Goal: Communication & Community: Answer question/provide support

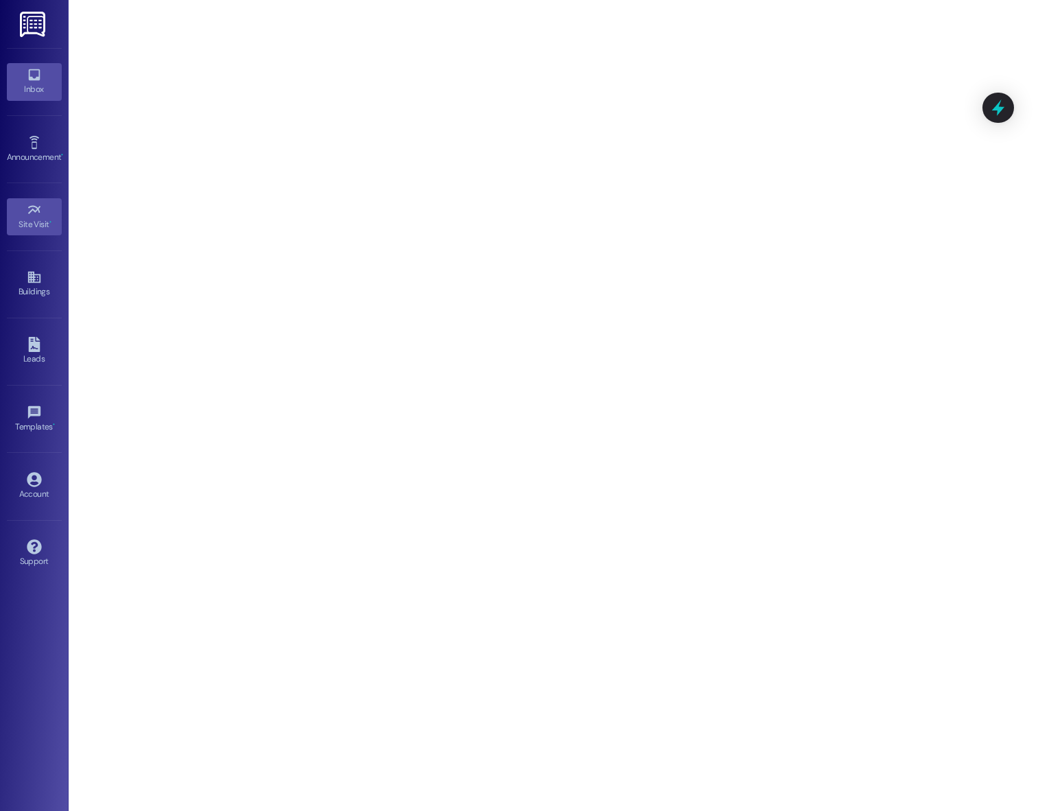
click at [48, 75] on link "Inbox" at bounding box center [34, 81] width 55 height 37
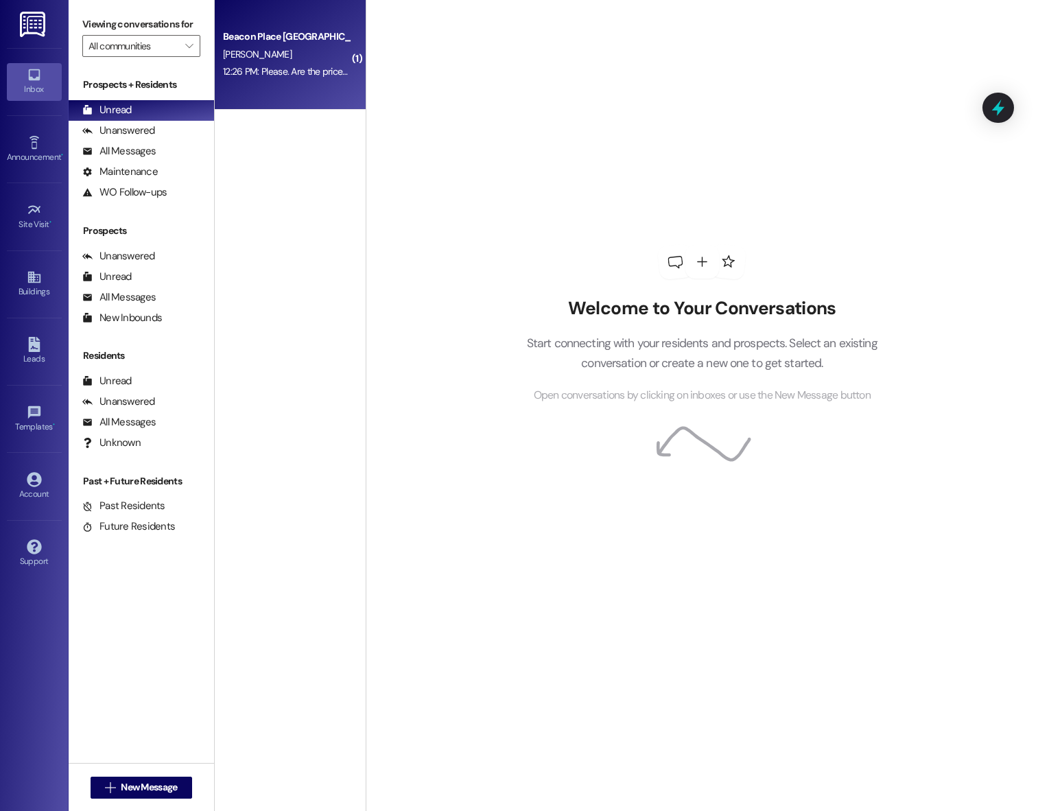
click at [273, 70] on div "12:26 PM: Please. Are the prices the same for beacon place in [GEOGRAPHIC_DATA]…" at bounding box center [467, 71] width 489 height 12
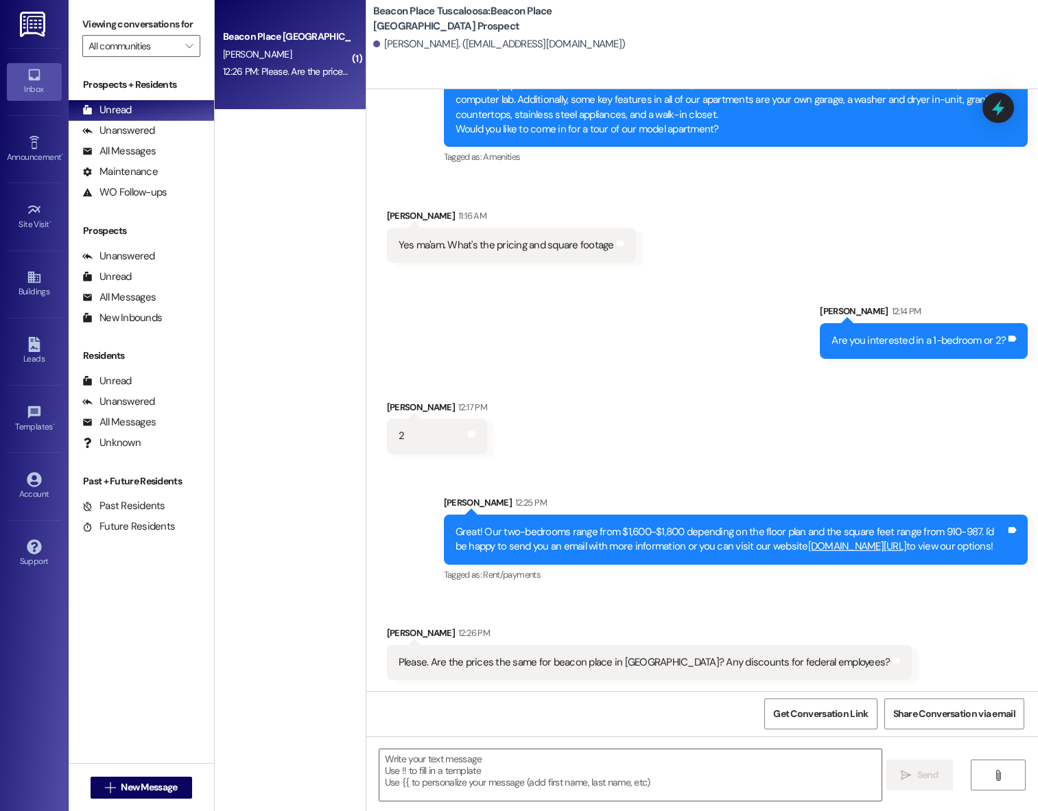
scroll to position [424, 0]
drag, startPoint x: 551, startPoint y: 781, endPoint x: 560, endPoint y: 768, distance: 15.8
click at [551, 781] on textarea at bounding box center [630, 774] width 503 height 51
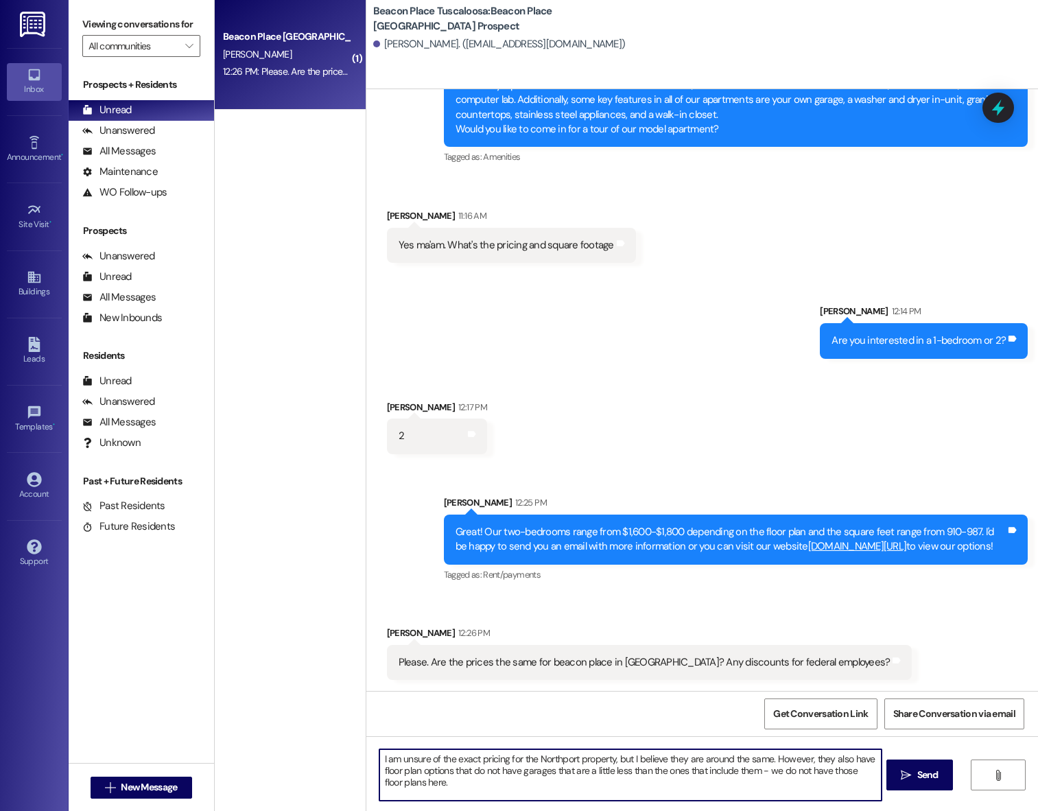
click at [379, 755] on textarea "I am unsure of the exact pricing for the Northport property, but I believe they…" at bounding box center [630, 774] width 503 height 51
type textarea "What exactly is your occupation if I may ask? I am unsure of the exact pricing …"
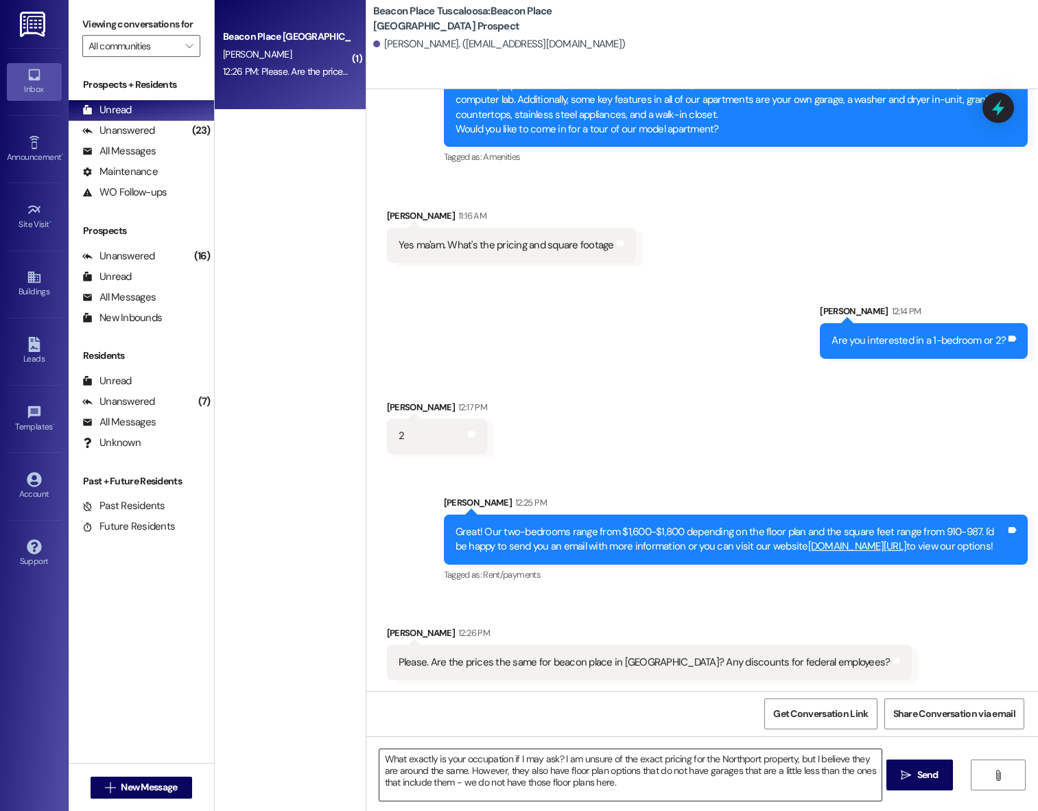
click at [668, 792] on textarea "What exactly is your occupation if I may ask? I am unsure of the exact pricing …" at bounding box center [630, 774] width 503 height 51
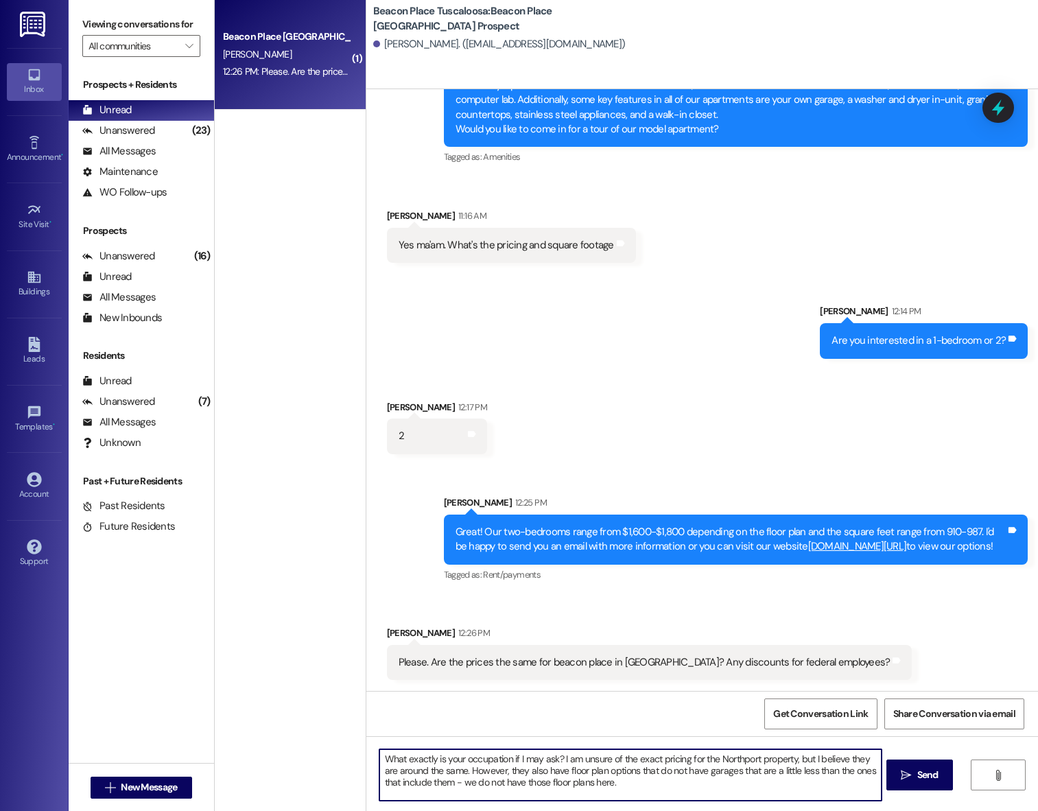
click at [503, 759] on textarea "What exactly is your occupation if I may ask? I am unsure of the exact pricing …" at bounding box center [630, 774] width 503 height 51
click at [657, 785] on textarea "What exactly is your occupation, if I may ask? I am unsure of the exact pricing…" at bounding box center [630, 774] width 503 height 51
drag, startPoint x: 631, startPoint y: 784, endPoint x: 449, endPoint y: 783, distance: 182.5
click at [449, 783] on textarea "What exactly is your occupation, if I may ask? I am unsure of the exact pricing…" at bounding box center [630, 774] width 503 height 51
click at [651, 785] on textarea "What exactly is your occupation, if I may ask? I am unsure of the exact pricing…" at bounding box center [630, 774] width 503 height 51
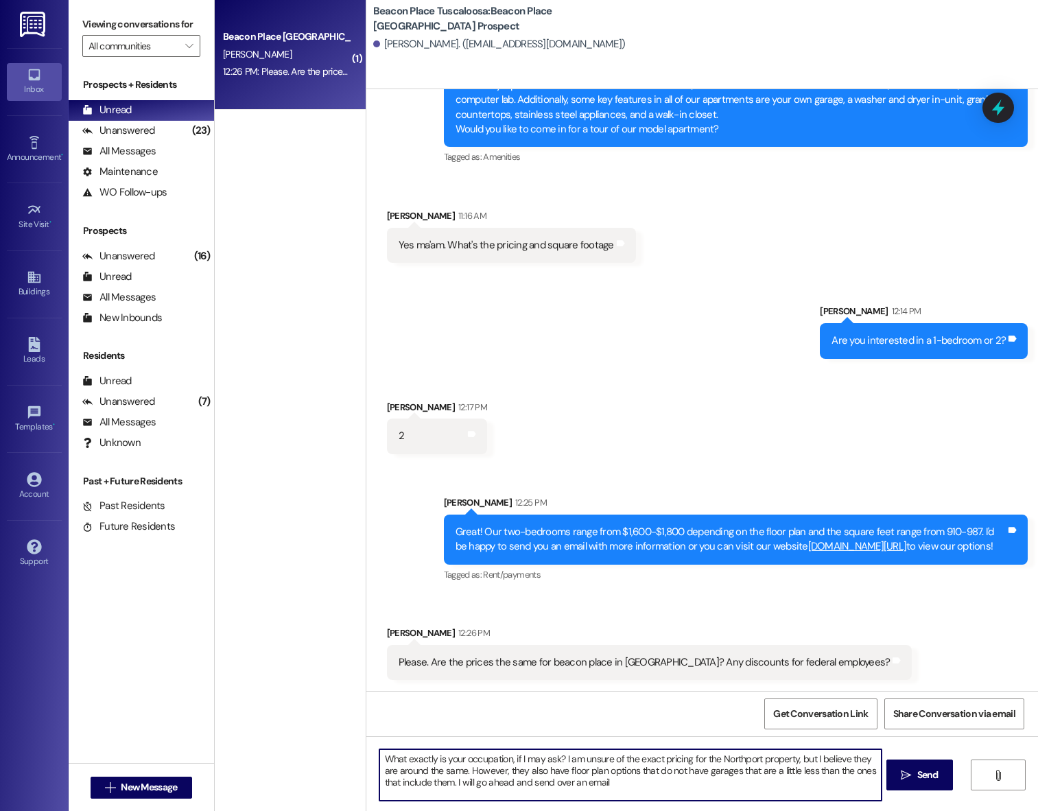
type textarea "What exactly is your occupation, if I may ask? I am unsure of the exact pricing…"
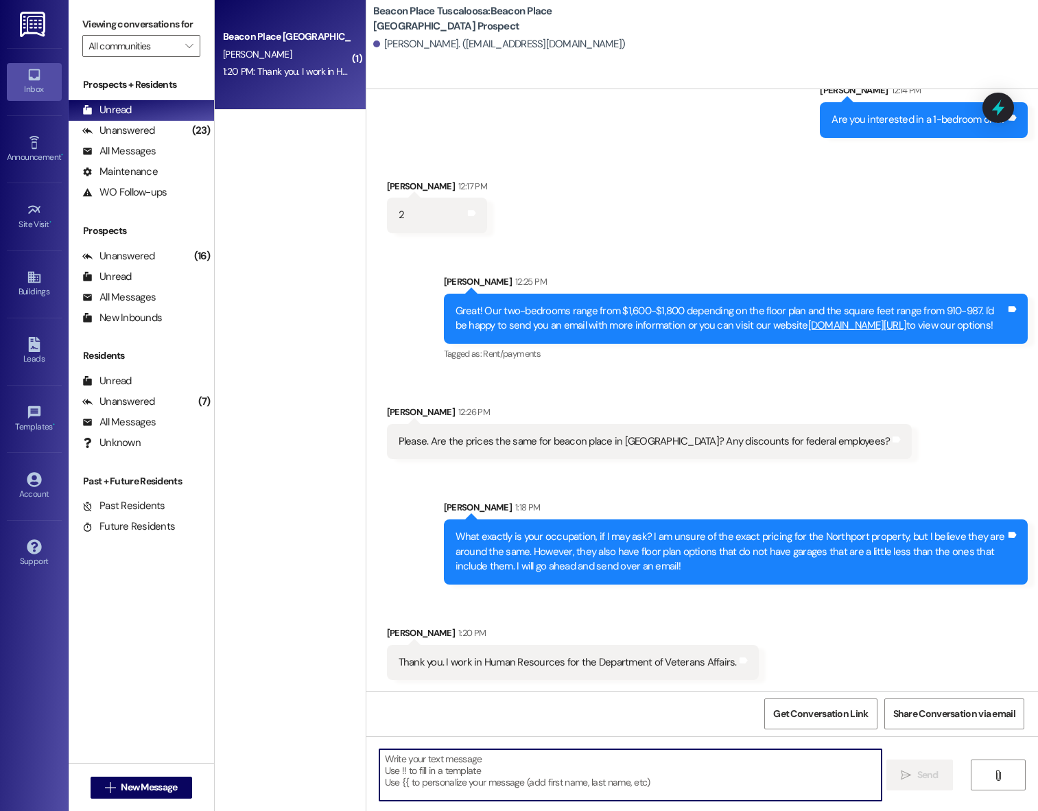
scroll to position [644, 0]
click at [675, 764] on textarea at bounding box center [630, 774] width 503 height 51
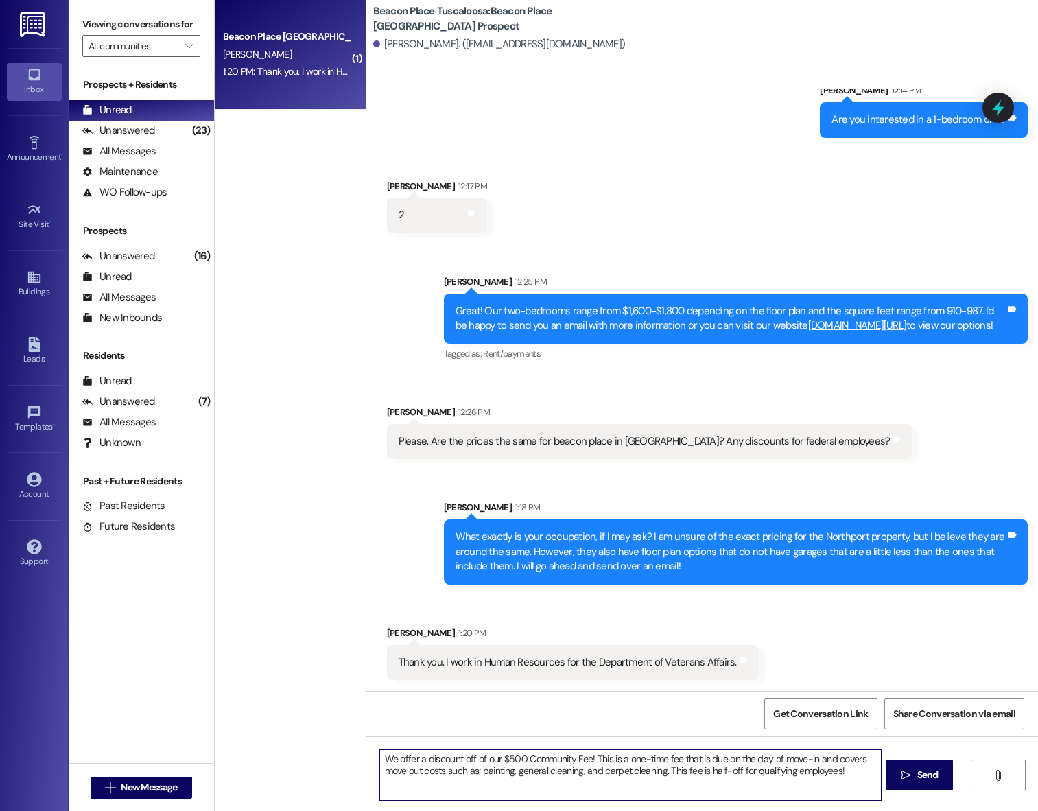
drag, startPoint x: 840, startPoint y: 775, endPoint x: 663, endPoint y: 775, distance: 177.7
click at [663, 775] on textarea "We offer a discount off of our $500 Community Fee! This is a one-time fee that …" at bounding box center [630, 774] width 503 height 51
click at [869, 642] on div "Received via SMS [PERSON_NAME] 1:20 PM Thank you. I work in Human Resources for…" at bounding box center [702, 642] width 672 height 95
drag, startPoint x: 473, startPoint y: 770, endPoint x: 440, endPoint y: 766, distance: 33.1
click at [440, 766] on textarea "We offer a discount off of our $500 Community Fee! This is a one-time fee that …" at bounding box center [630, 774] width 503 height 51
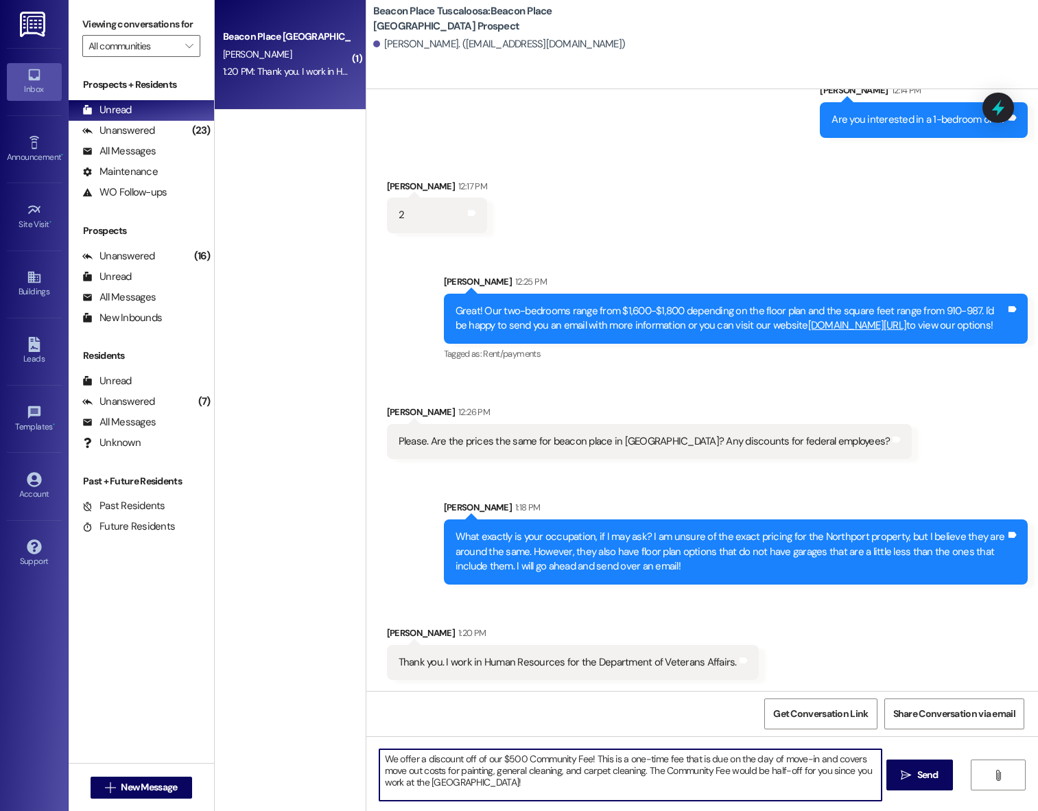
click at [516, 790] on textarea "We offer a discount off of our $500 Community Fee! This is a one-time fee that …" at bounding box center [630, 774] width 503 height 51
drag, startPoint x: 642, startPoint y: 784, endPoint x: 638, endPoint y: 772, distance: 12.4
click at [638, 772] on textarea "We offer a discount off of our $500 Community Fee! This is a one-time fee that …" at bounding box center [630, 774] width 503 height 51
drag, startPoint x: 490, startPoint y: 760, endPoint x: 376, endPoint y: 756, distance: 114.6
click at [379, 756] on textarea "We offer a discount off of our $500 Community Fee! This is a one-time fee that …" at bounding box center [630, 774] width 503 height 51
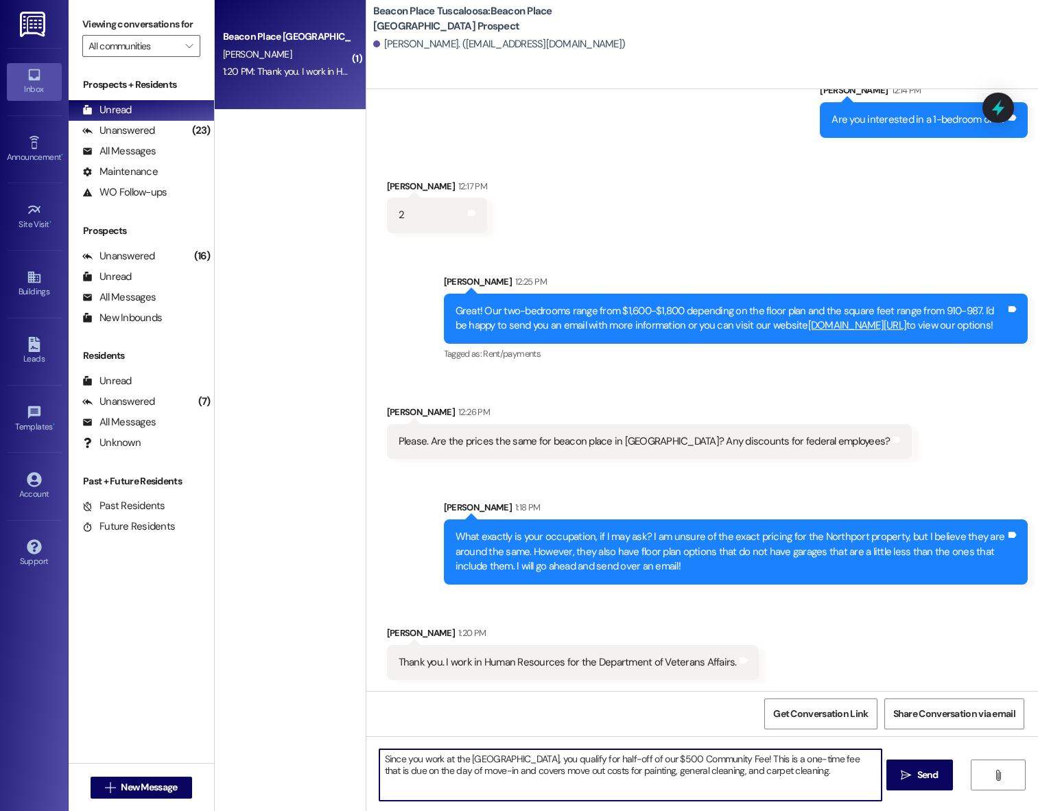
click at [783, 778] on textarea "Since you work at the [GEOGRAPHIC_DATA], you qualify for half-off of our $500 C…" at bounding box center [630, 774] width 503 height 51
click at [554, 777] on textarea "Since you work at the [GEOGRAPHIC_DATA], you qualify for half-off of our $500 C…" at bounding box center [630, 774] width 503 height 51
click at [791, 785] on textarea "Since you work at the [GEOGRAPHIC_DATA], you qualify for half-off of our $500 C…" at bounding box center [630, 774] width 503 height 51
type textarea "Since you work at the [GEOGRAPHIC_DATA], you qualify for half-off of our $500 C…"
click at [934, 776] on span "Send" at bounding box center [927, 775] width 21 height 14
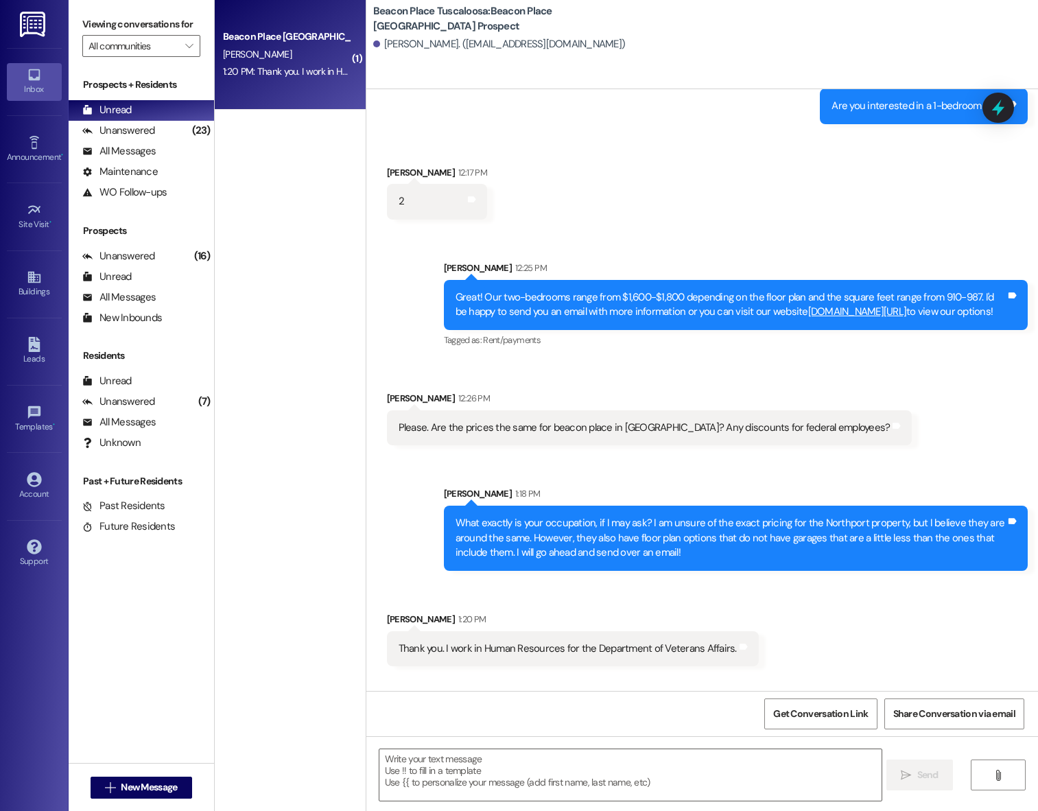
scroll to position [770, 0]
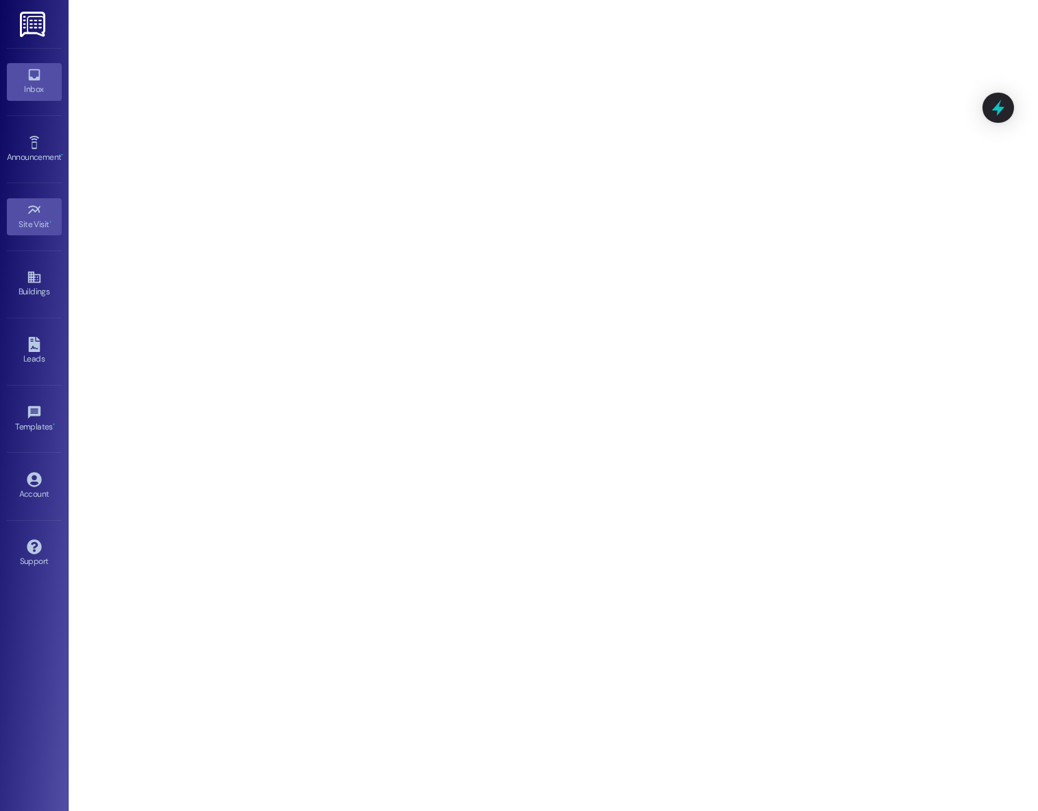
click at [34, 78] on icon at bounding box center [34, 74] width 15 height 15
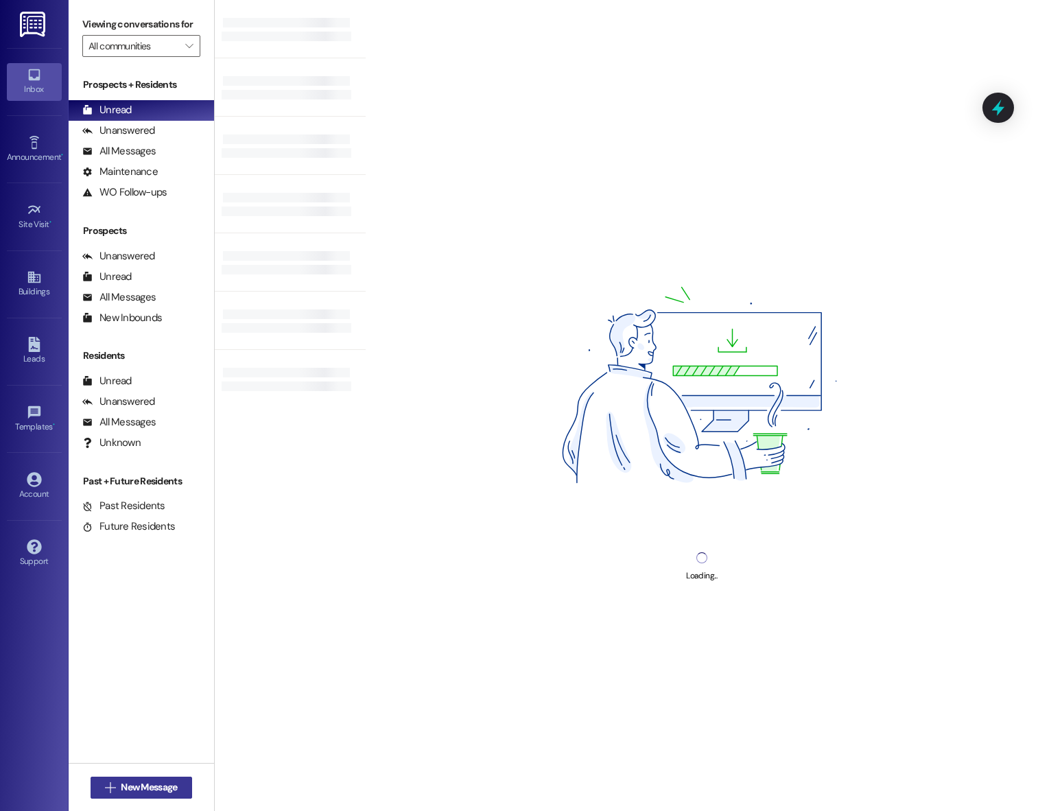
click at [161, 784] on span "New Message" at bounding box center [149, 787] width 56 height 14
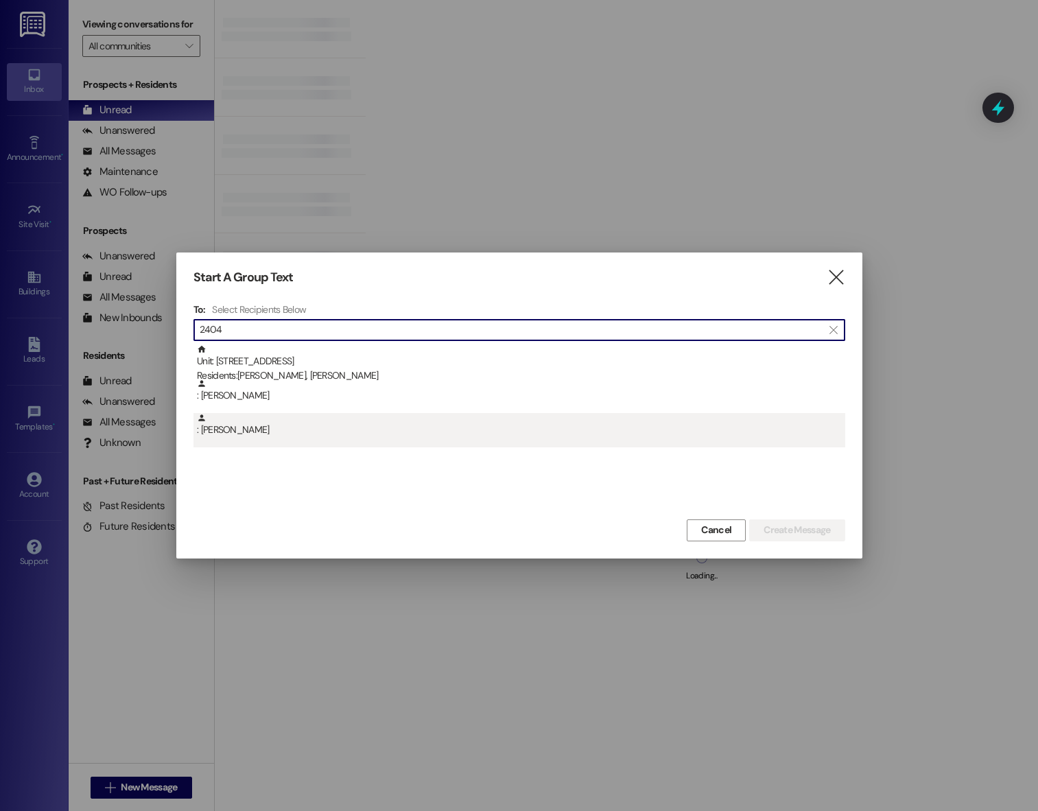
type input "2404"
click at [297, 429] on div ": Cynthia Robinson" at bounding box center [521, 425] width 648 height 24
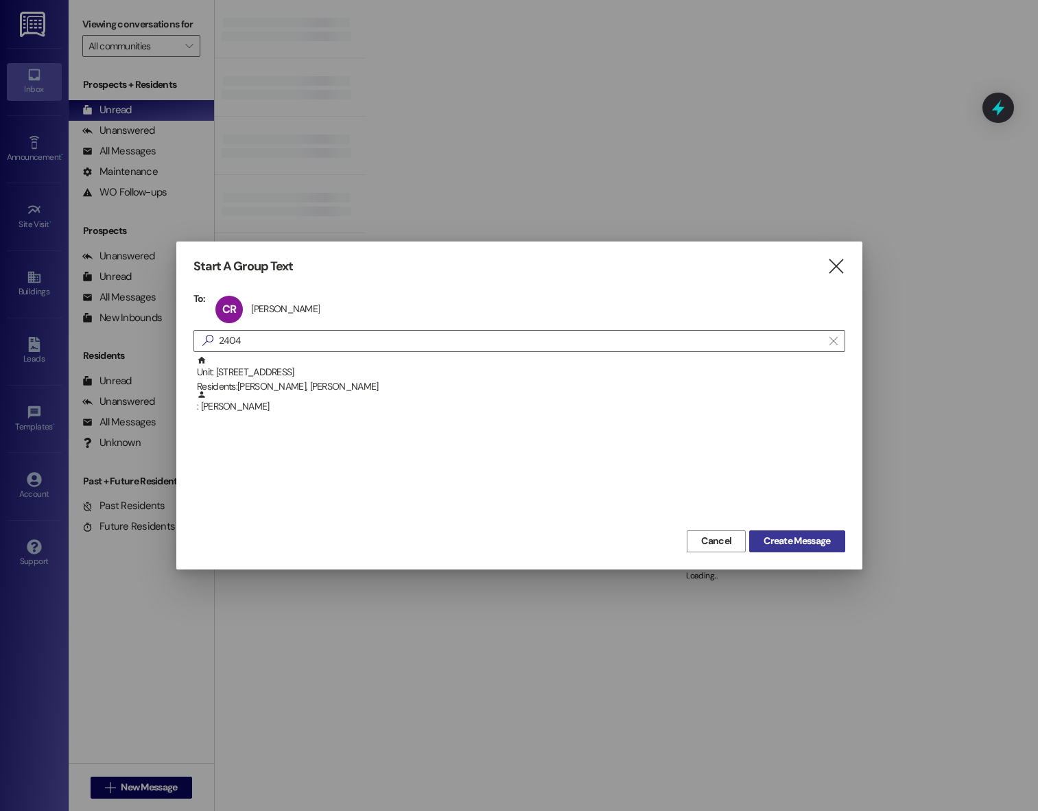
click at [772, 541] on span "Create Message" at bounding box center [797, 541] width 67 height 14
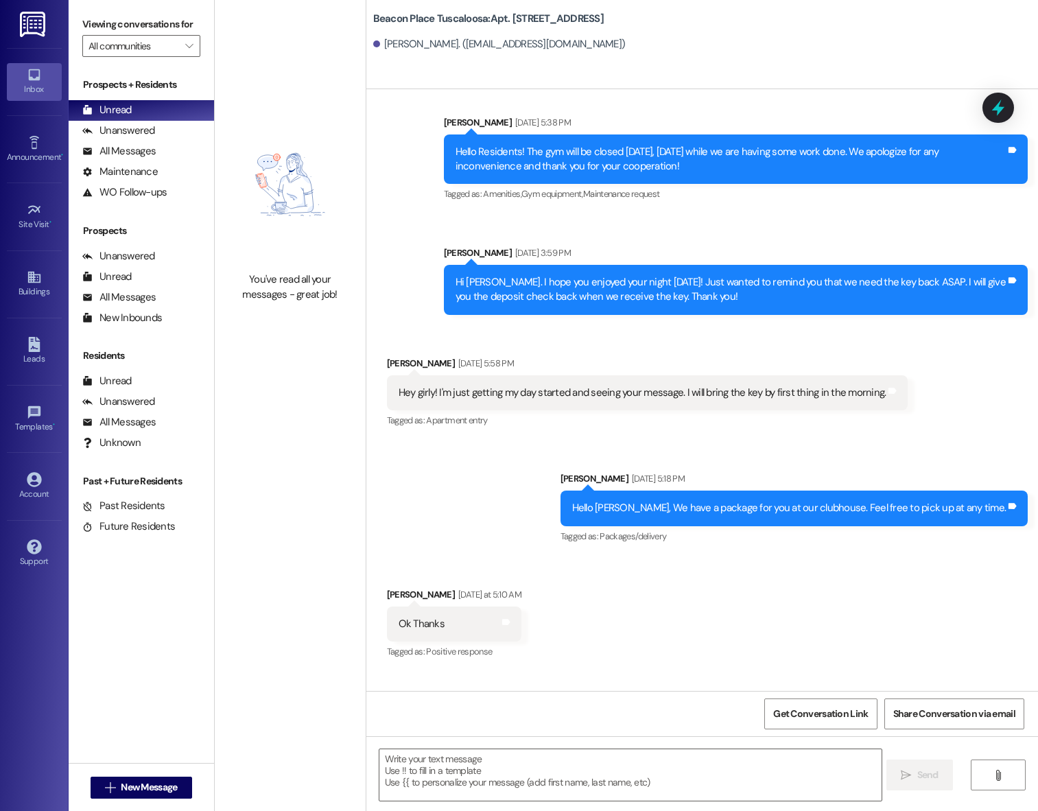
scroll to position [3881, 0]
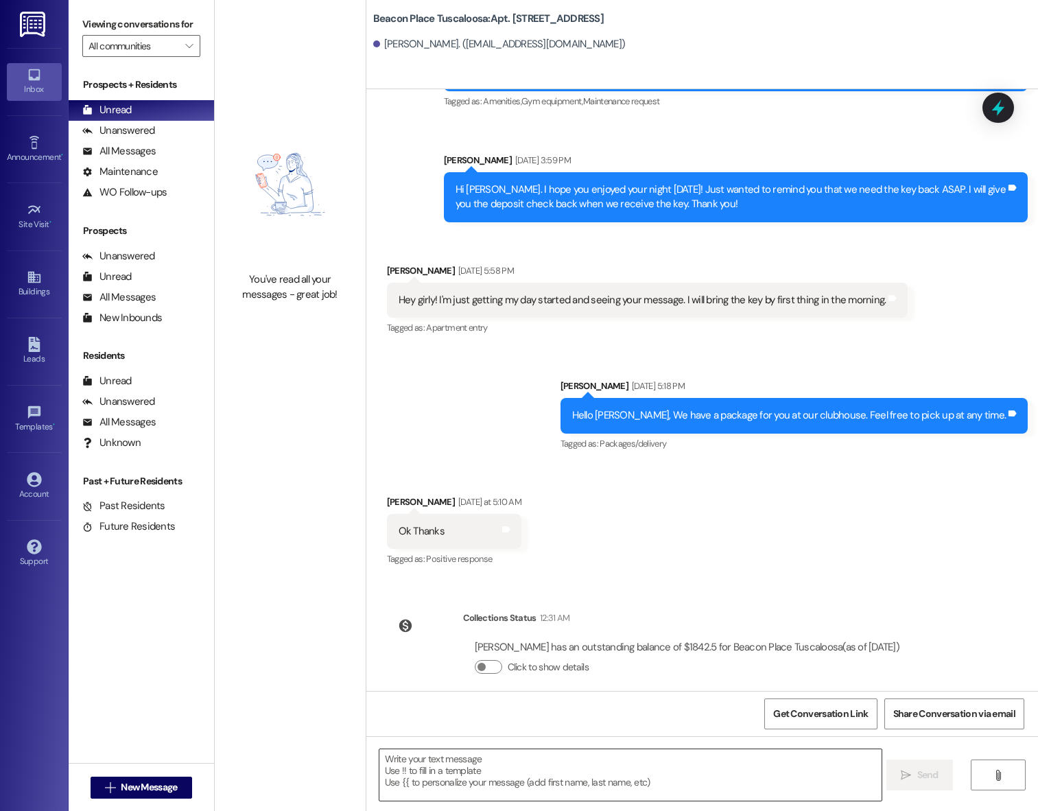
click at [474, 777] on textarea at bounding box center [630, 774] width 503 height 51
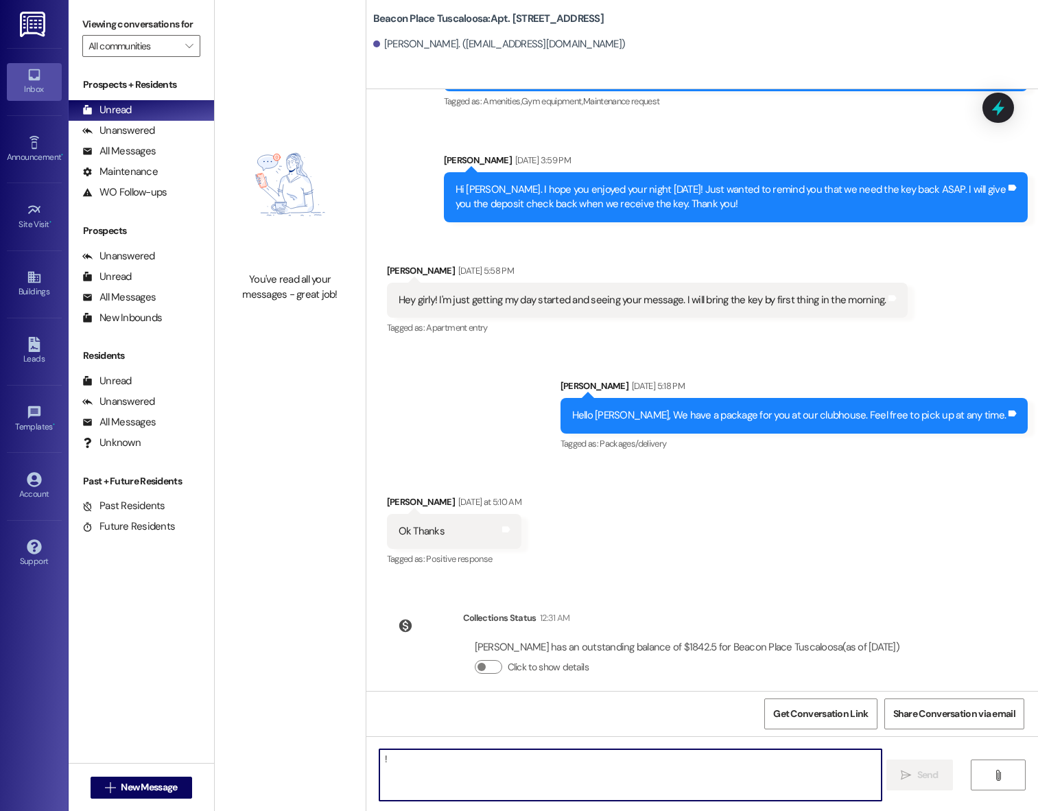
type textarea "!!"
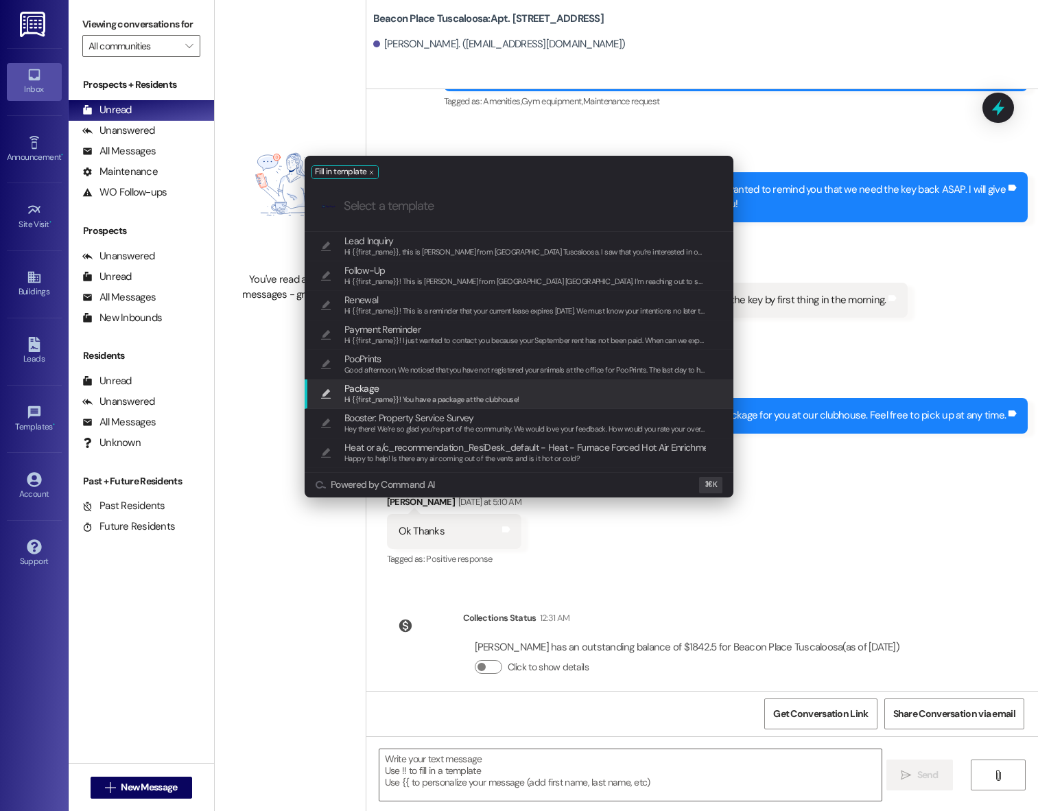
click at [452, 389] on span "Package" at bounding box center [431, 388] width 175 height 15
type textarea "Hi {{first_name}}! You have a package at the clubhouse!"
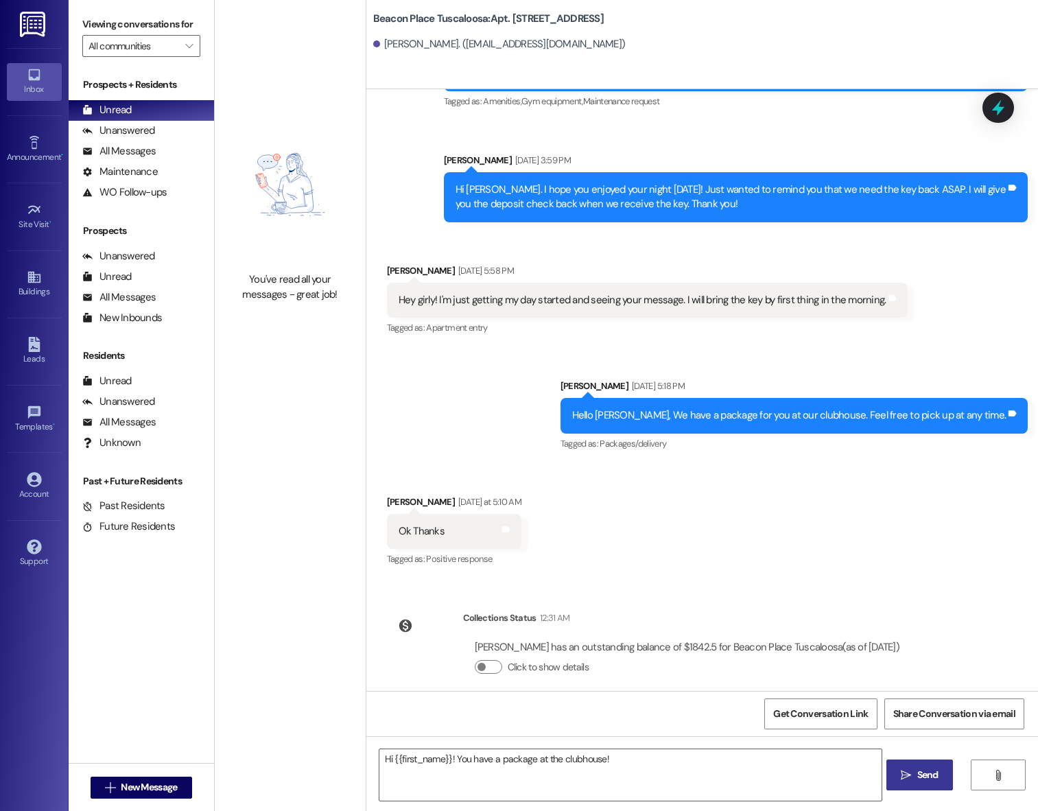
click at [919, 783] on button " Send" at bounding box center [919, 774] width 67 height 31
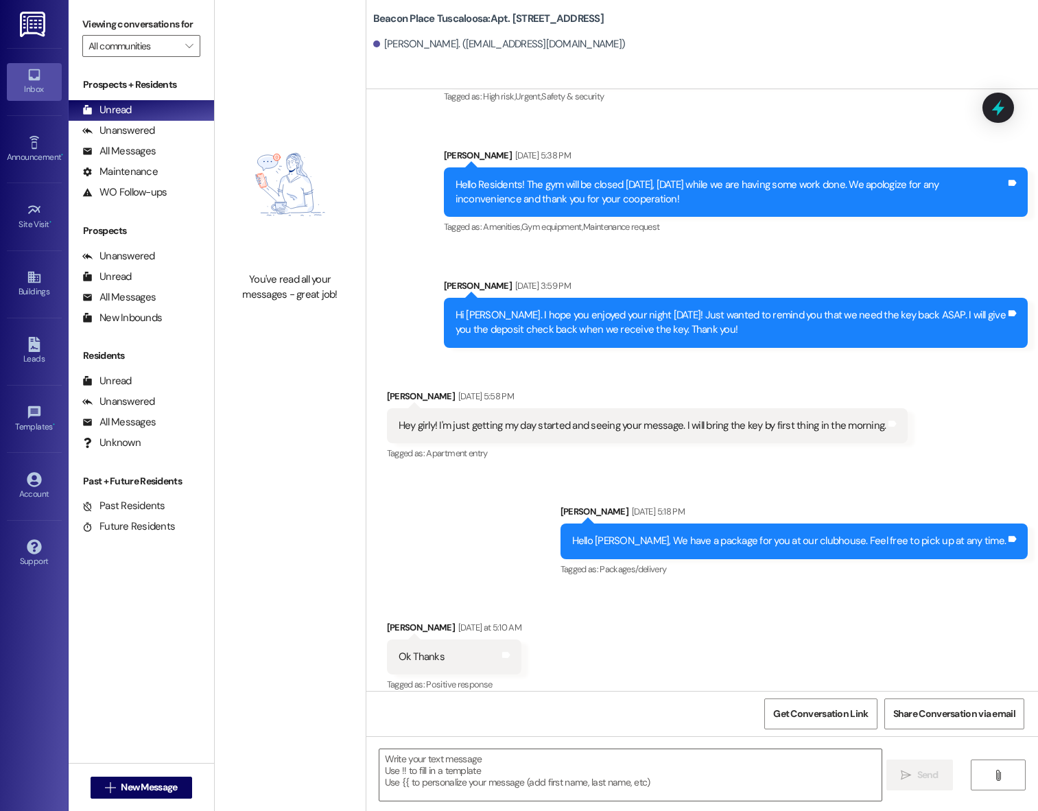
scroll to position [3754, 0]
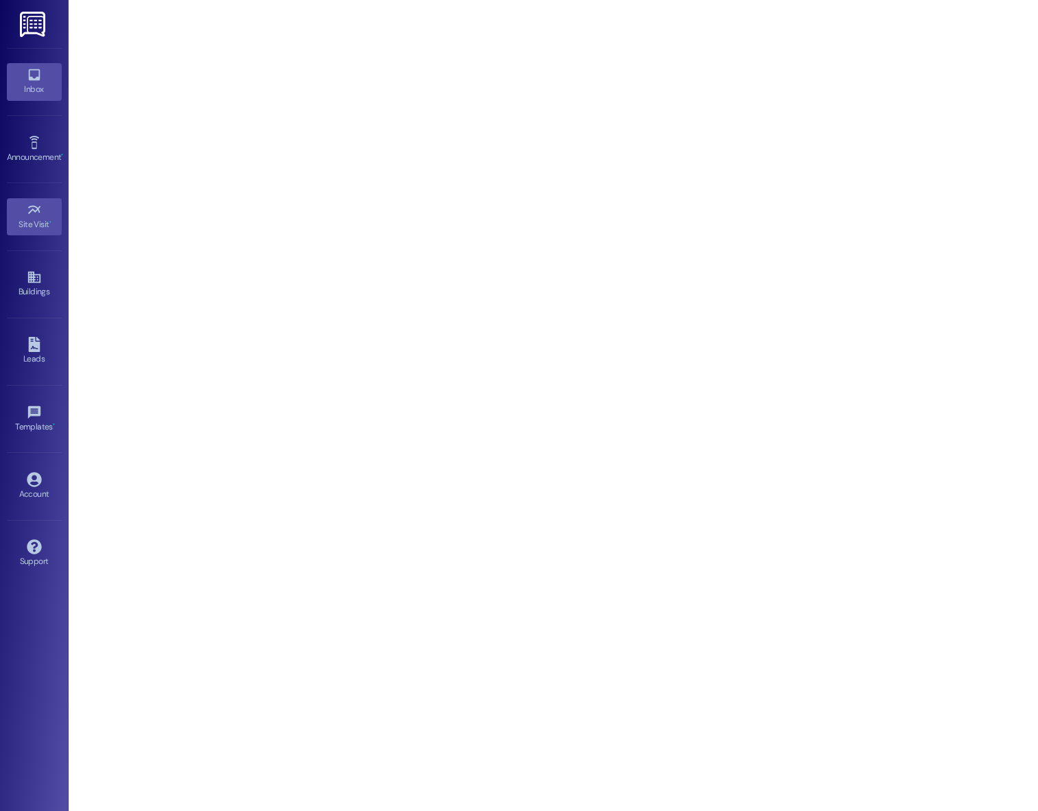
click at [36, 97] on link "Inbox" at bounding box center [34, 81] width 55 height 37
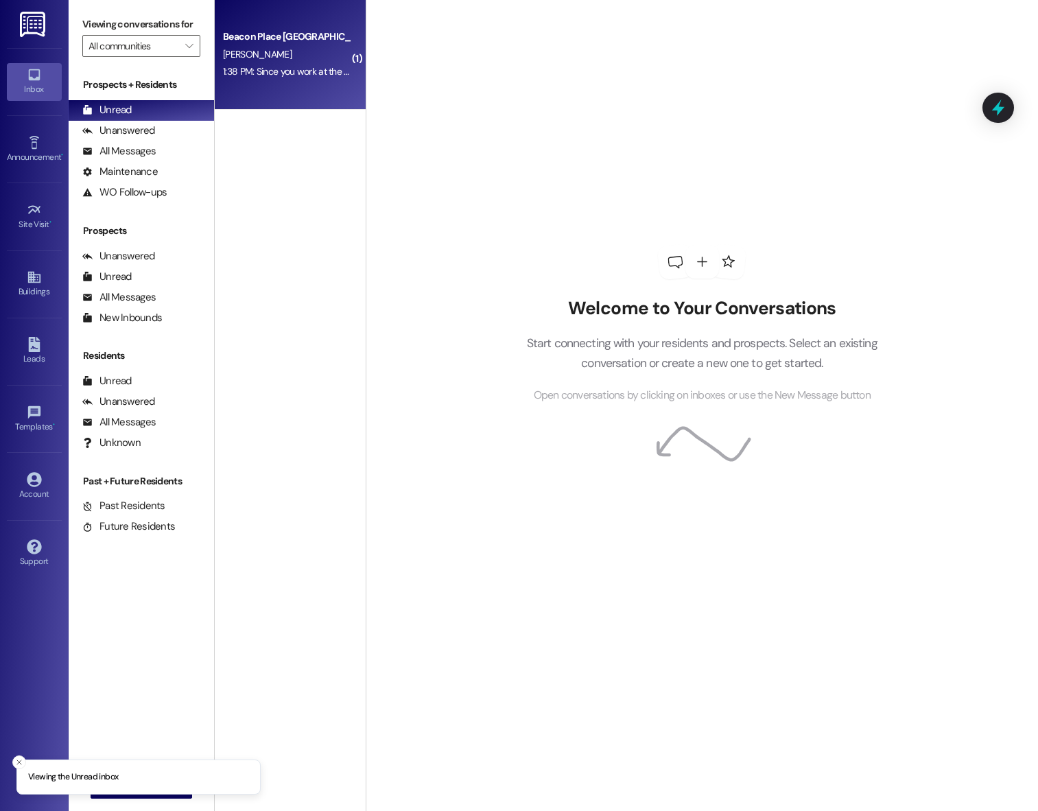
click at [239, 60] on span "[PERSON_NAME]" at bounding box center [257, 54] width 69 height 12
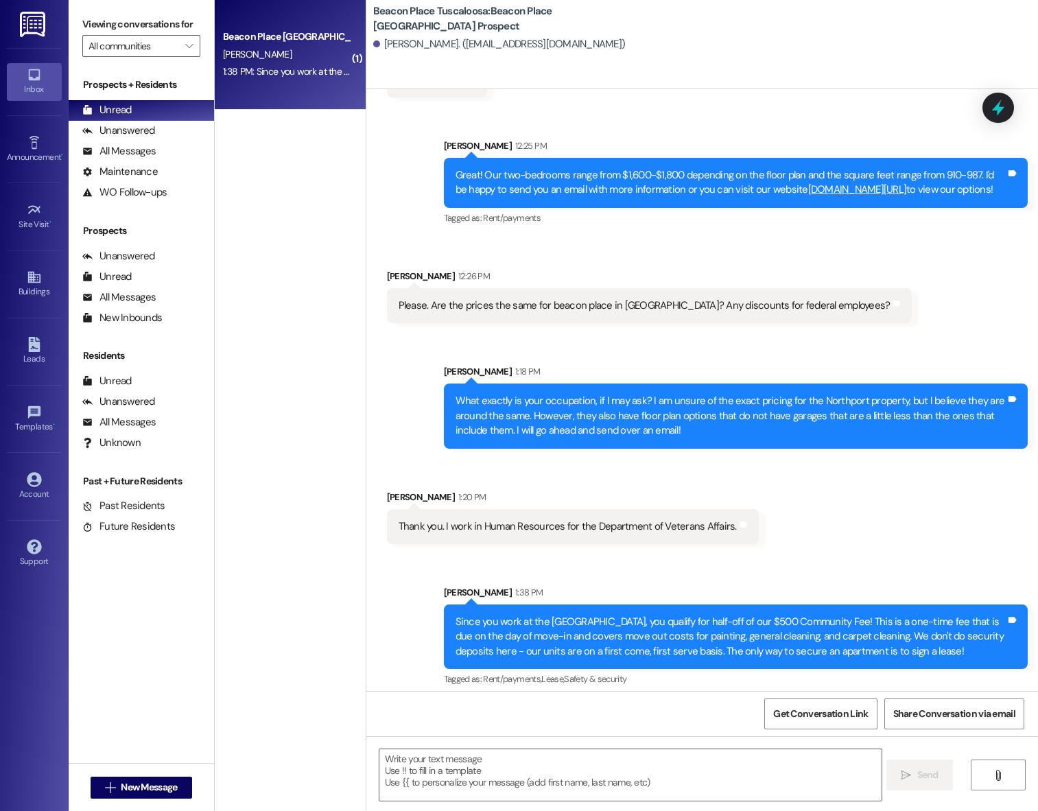
scroll to position [790, 0]
